Goal: Task Accomplishment & Management: Manage account settings

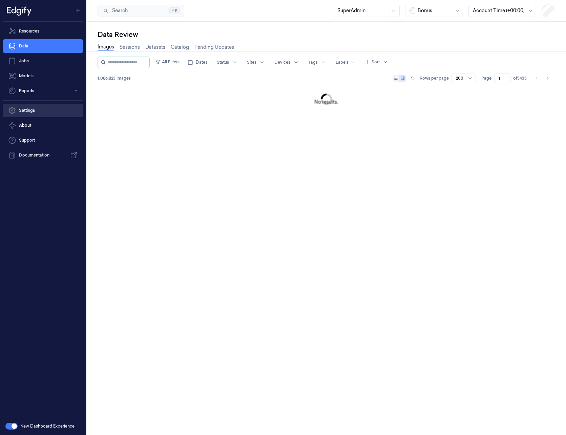
click at [48, 112] on link "Settings" at bounding box center [43, 111] width 81 height 14
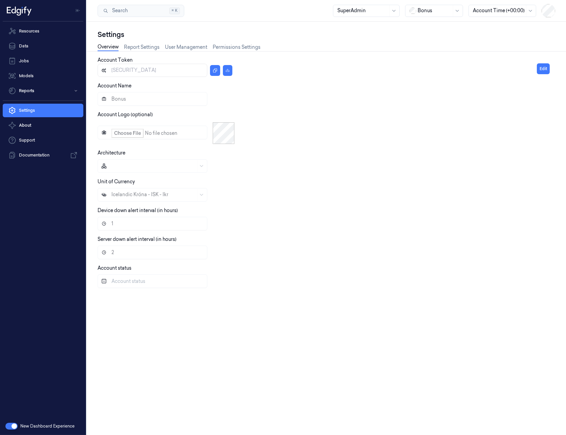
click at [189, 43] on div "Overview Report Settings User Management Permissions Settings" at bounding box center [179, 47] width 163 height 17
click at [211, 43] on div "Overview Report Settings User Management Permissions Settings" at bounding box center [179, 47] width 163 height 8
click at [214, 45] on link "Permissions Settings" at bounding box center [237, 47] width 48 height 8
